Goal: Find specific page/section: Find specific page/section

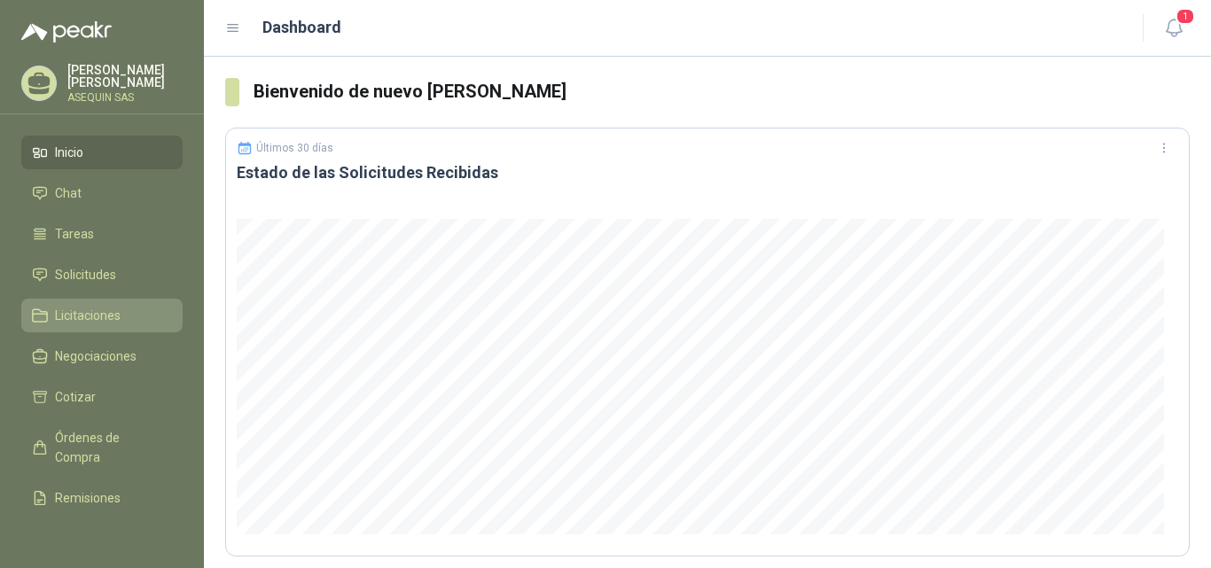
click at [133, 308] on li "Licitaciones" at bounding box center [102, 316] width 140 height 20
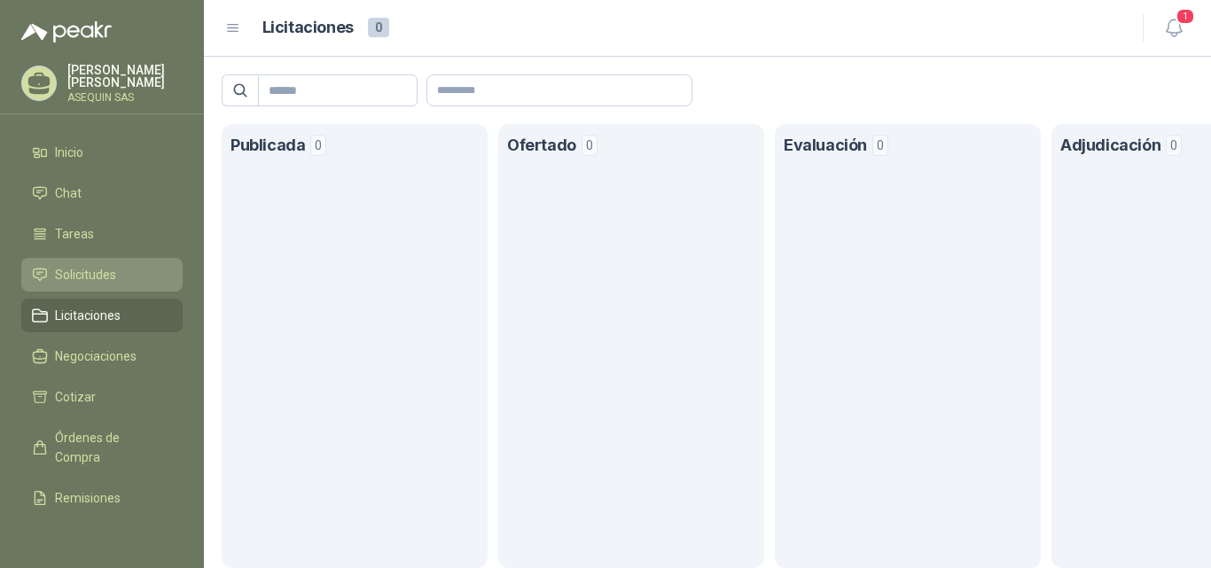
click at [115, 272] on span "Solicitudes" at bounding box center [85, 275] width 61 height 20
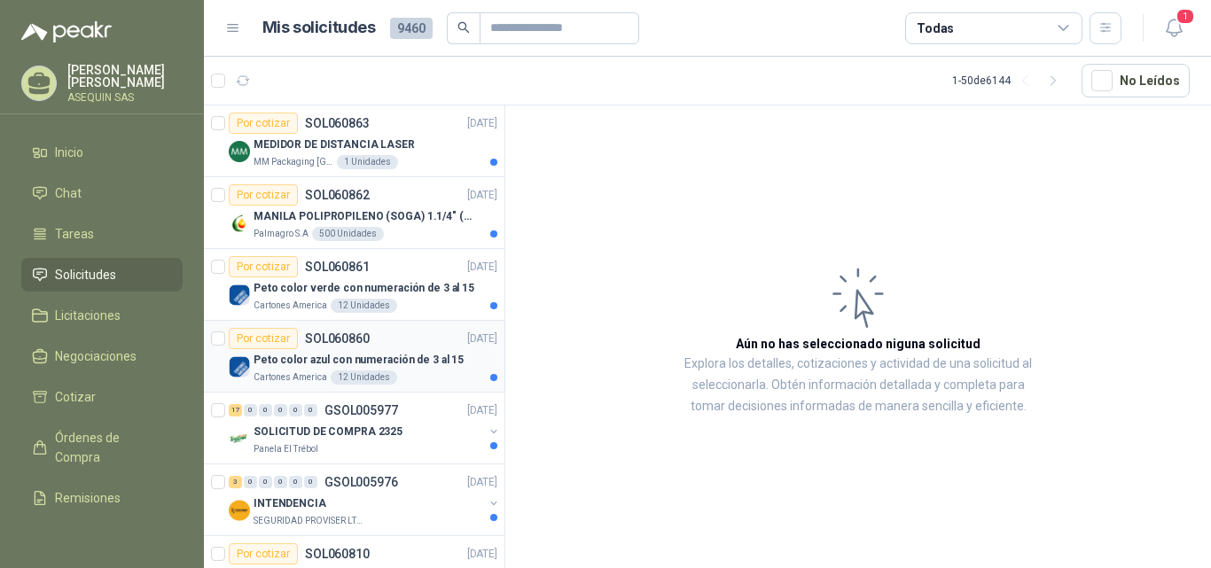
click at [346, 324] on article "Por cotizar SOL060860 [DATE] Peto color azul con numeración de 3 al 15 Cartones…" at bounding box center [354, 357] width 300 height 72
click at [358, 341] on p "SOL060860" at bounding box center [337, 338] width 65 height 12
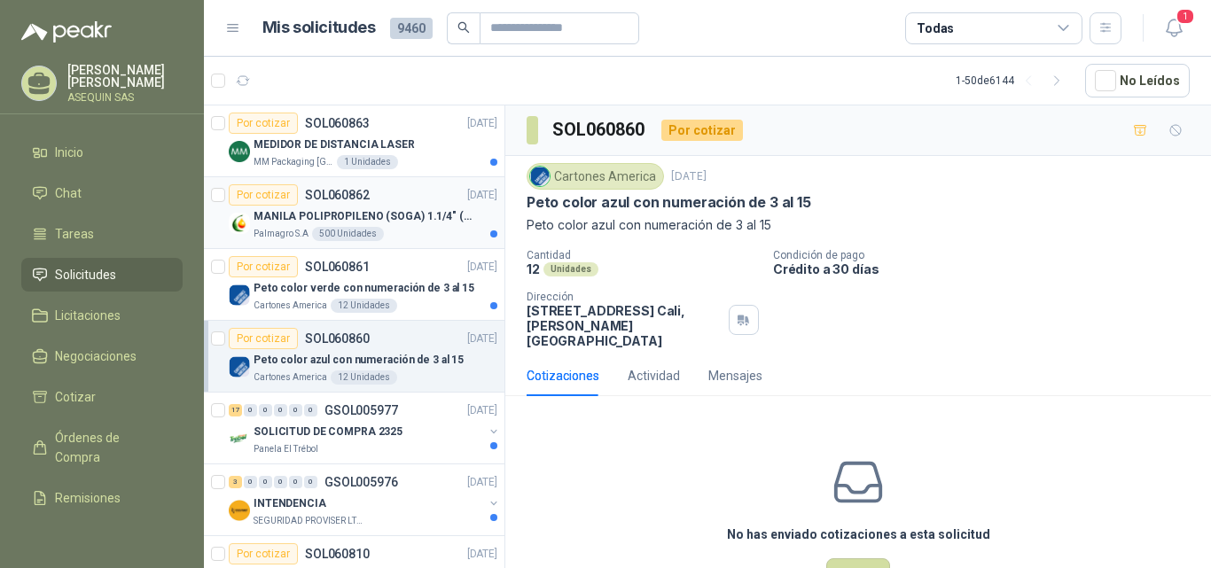
click at [352, 200] on p "SOL060862" at bounding box center [337, 195] width 65 height 12
